Goal: Transaction & Acquisition: Obtain resource

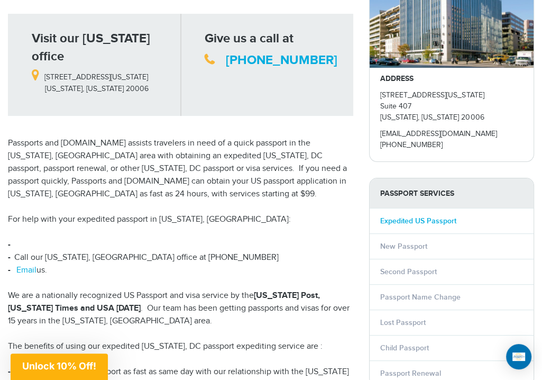
click at [428, 223] on link "Expedited US Passport" at bounding box center [418, 220] width 76 height 9
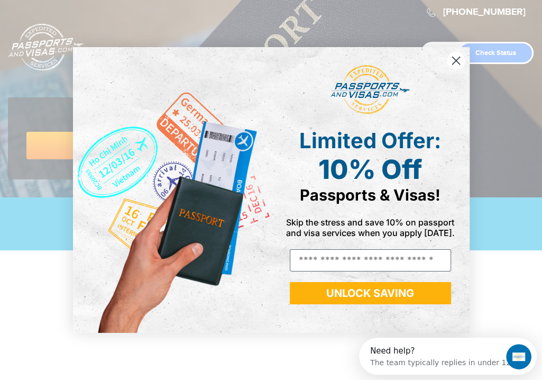
click at [457, 53] on circle "Close dialog" at bounding box center [455, 60] width 17 height 17
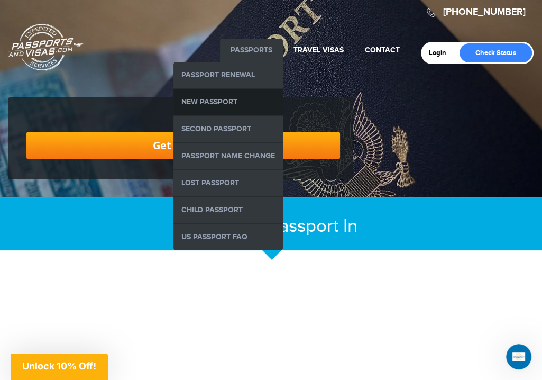
click at [218, 101] on link "New Passport" at bounding box center [229, 102] width 110 height 26
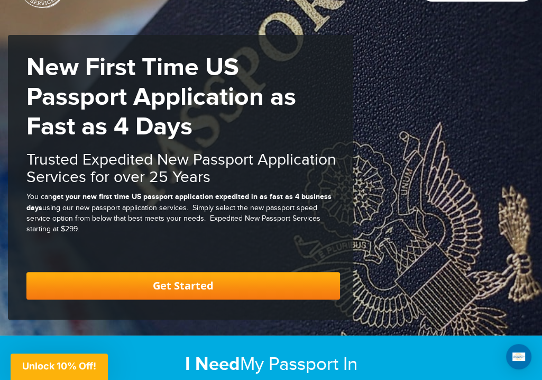
click at [186, 290] on link "Get Started" at bounding box center [183, 286] width 314 height 28
